Goal: Find specific page/section: Find specific page/section

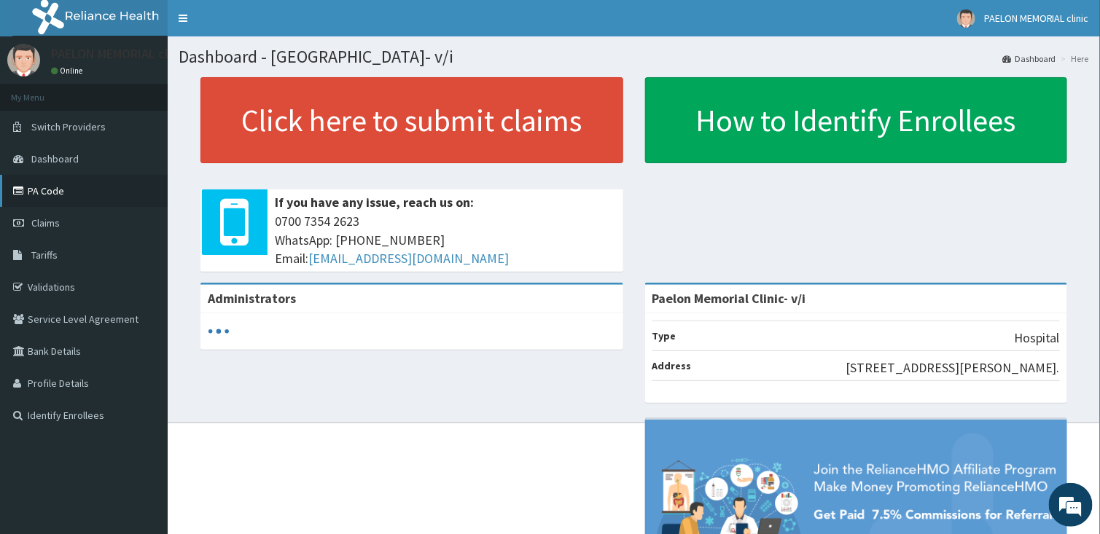
click at [39, 186] on link "PA Code" at bounding box center [84, 191] width 168 height 32
click at [46, 194] on link "PA Code" at bounding box center [84, 191] width 168 height 32
click at [44, 286] on link "Validations" at bounding box center [84, 287] width 168 height 32
